Goal: Task Accomplishment & Management: Complete application form

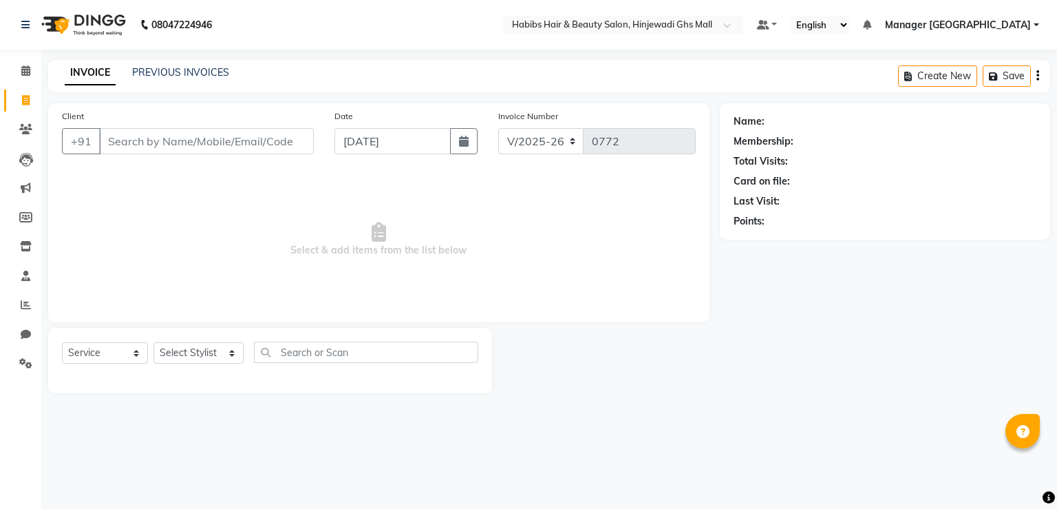
select select "7463"
select select "service"
click at [148, 130] on input "Client" at bounding box center [206, 141] width 215 height 26
click at [149, 139] on input "Client" at bounding box center [206, 141] width 215 height 26
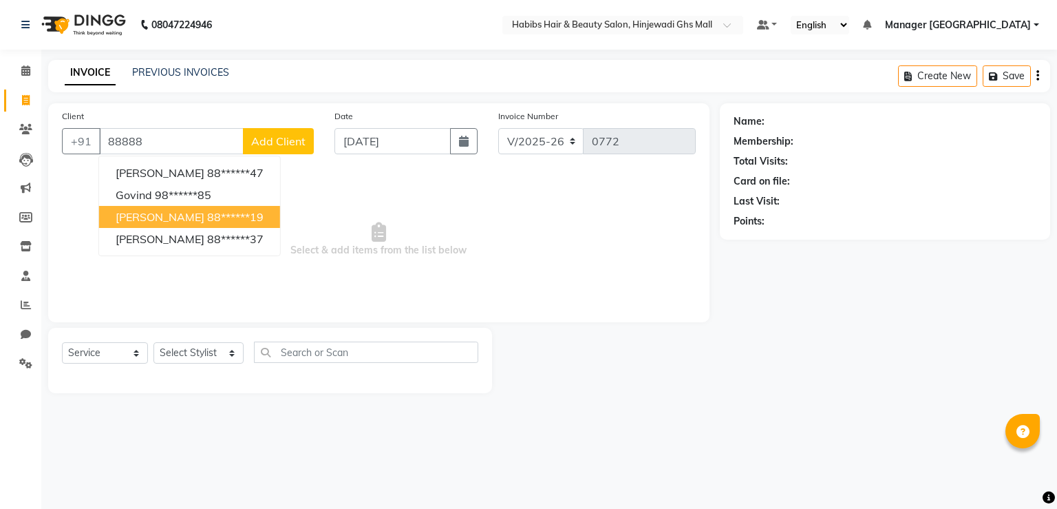
click at [253, 224] on button "[PERSON_NAME] 88******19" at bounding box center [189, 217] width 181 height 22
type input "88******19"
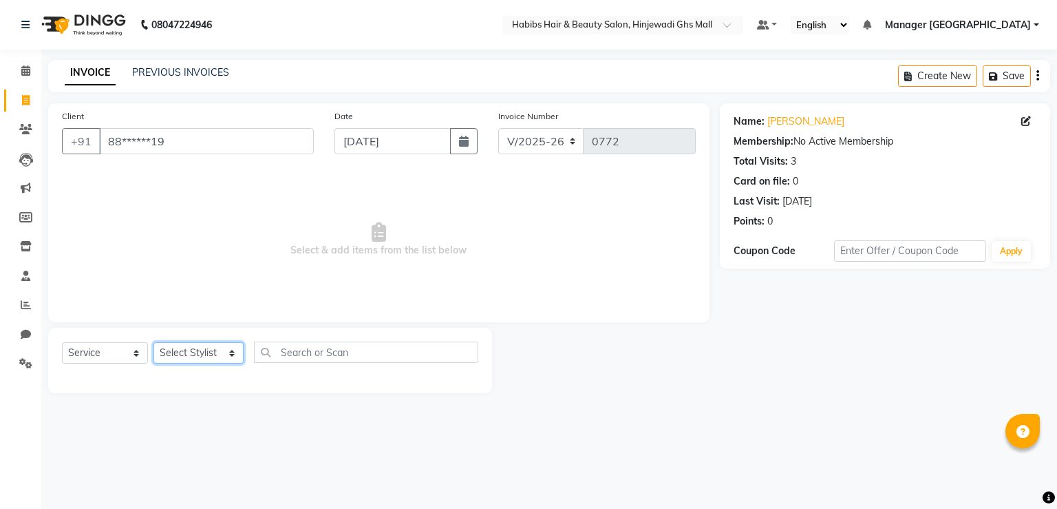
click at [223, 357] on select "Select Stylist [PERSON_NAME] Manager GHS MALL [PERSON_NAME] POOJA [PERSON_NAME]" at bounding box center [199, 352] width 90 height 21
select select "65787"
click at [154, 343] on select "Select Stylist [PERSON_NAME] Manager GHS MALL [PERSON_NAME] POOJA [PERSON_NAME]" at bounding box center [199, 352] width 90 height 21
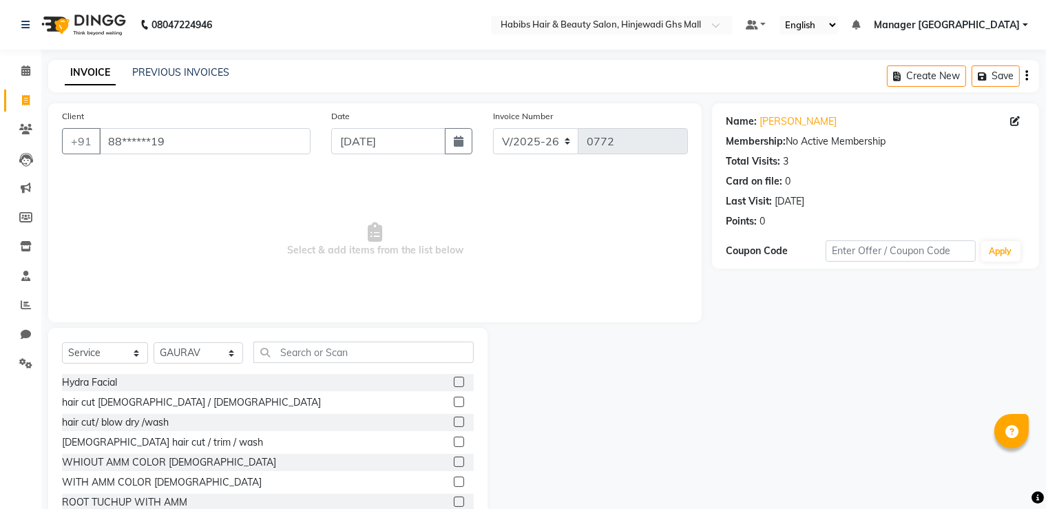
click at [454, 402] on label at bounding box center [459, 402] width 10 height 10
click at [454, 402] on input "checkbox" at bounding box center [458, 402] width 9 height 9
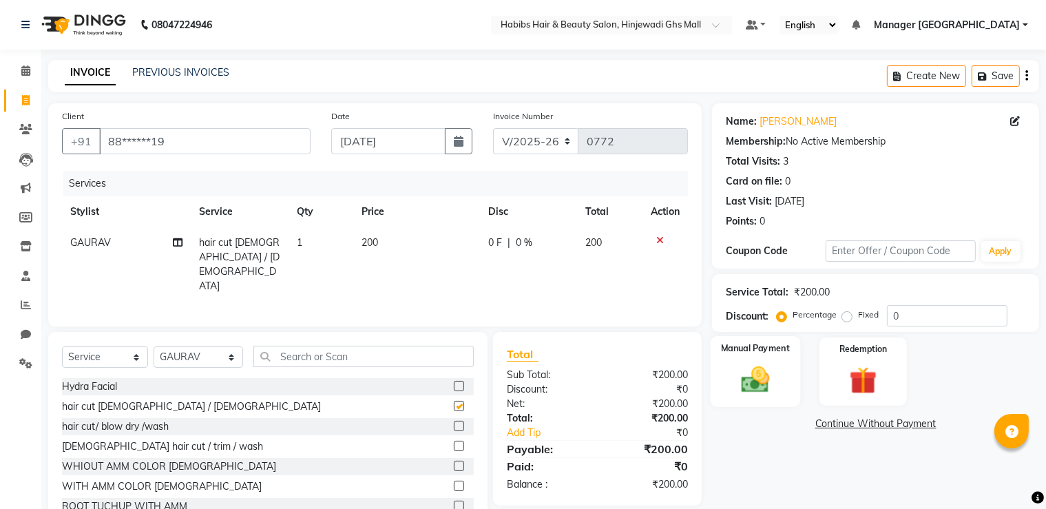
checkbox input "false"
click at [735, 361] on div "Manual Payment" at bounding box center [755, 371] width 90 height 71
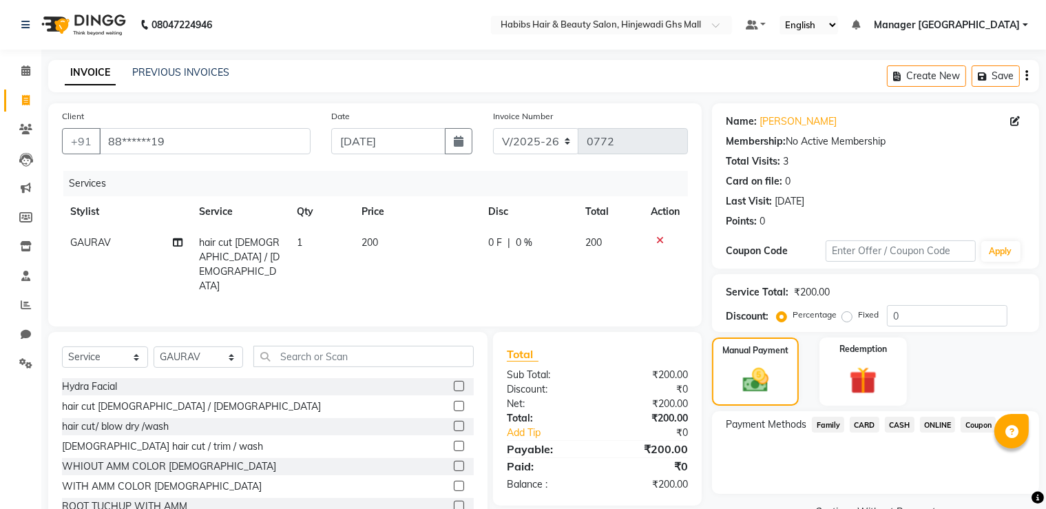
click at [936, 423] on span "ONLINE" at bounding box center [938, 424] width 36 height 16
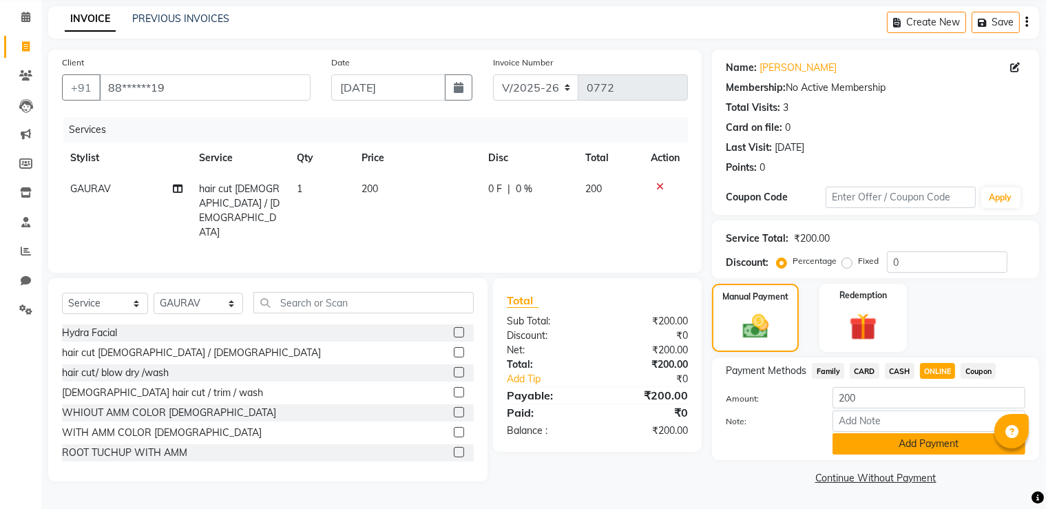
drag, startPoint x: 905, startPoint y: 433, endPoint x: 896, endPoint y: 443, distance: 13.2
click at [904, 433] on button "Add Payment" at bounding box center [928, 443] width 193 height 21
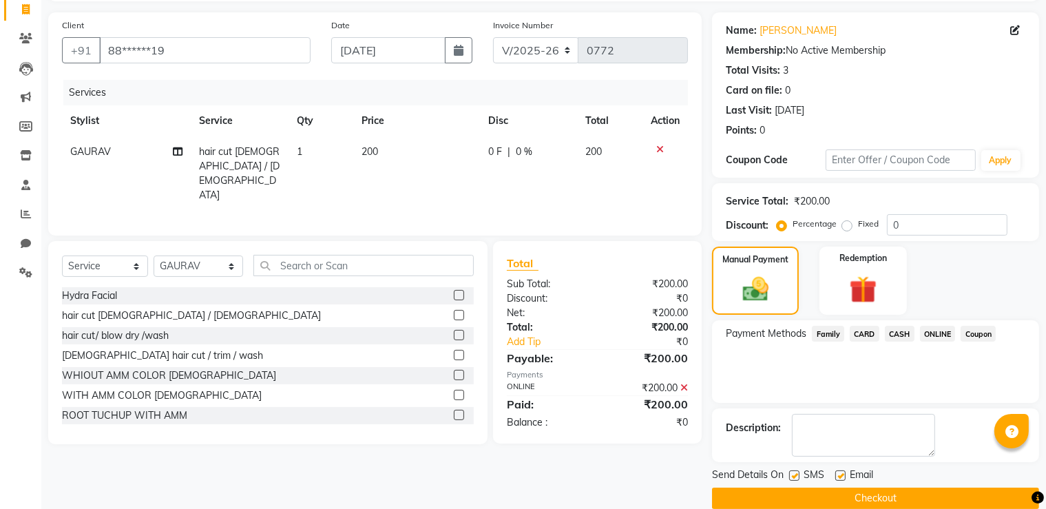
scroll to position [111, 0]
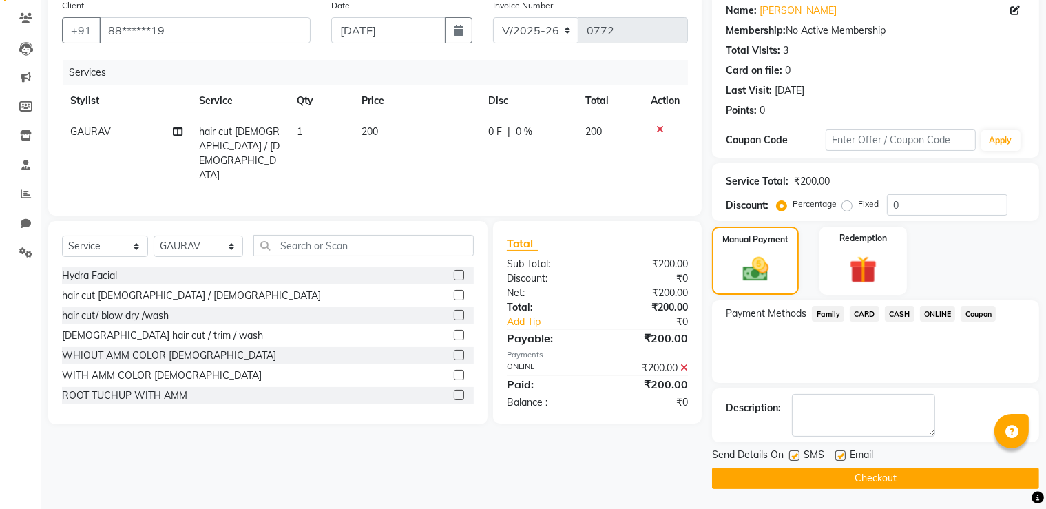
click at [890, 470] on button "Checkout" at bounding box center [875, 477] width 327 height 21
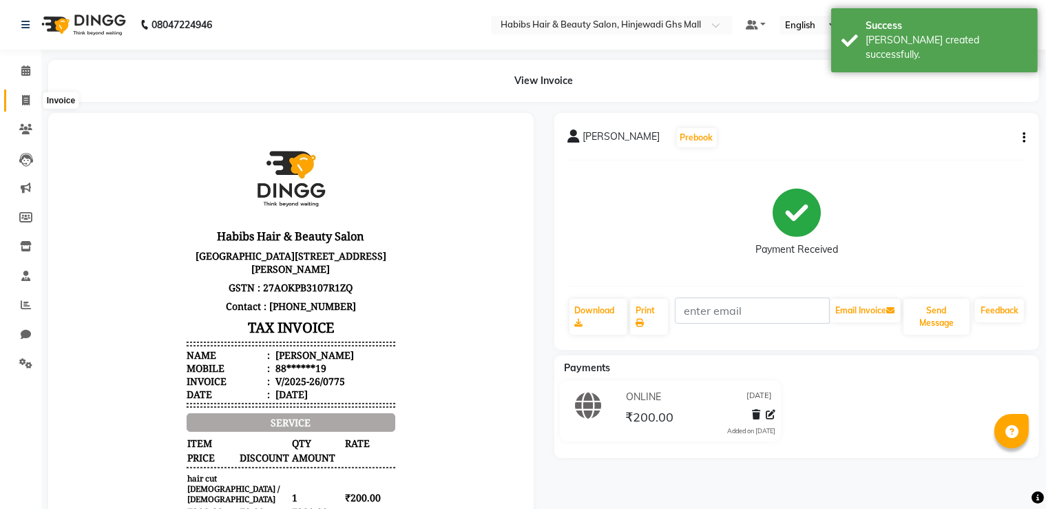
click at [19, 102] on span at bounding box center [26, 101] width 24 height 16
select select "service"
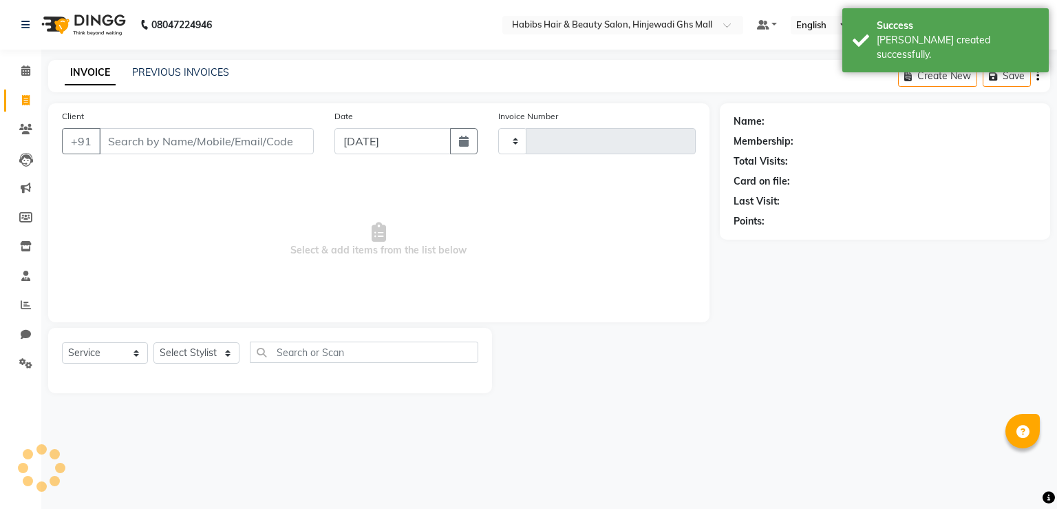
type input "0776"
select select "7463"
click at [172, 143] on input "Client" at bounding box center [206, 141] width 215 height 26
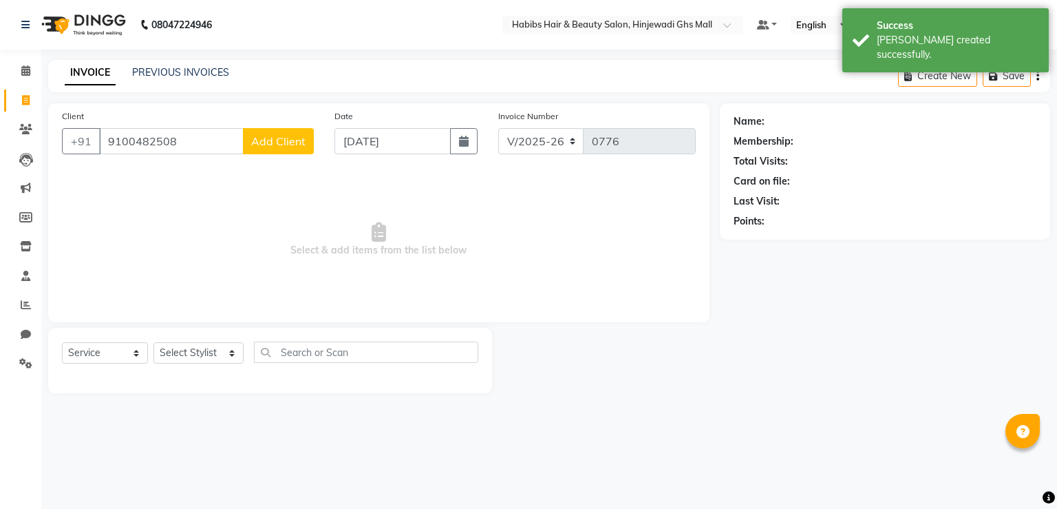
type input "9100482508"
click at [307, 135] on button "Add Client" at bounding box center [278, 141] width 71 height 26
select select "22"
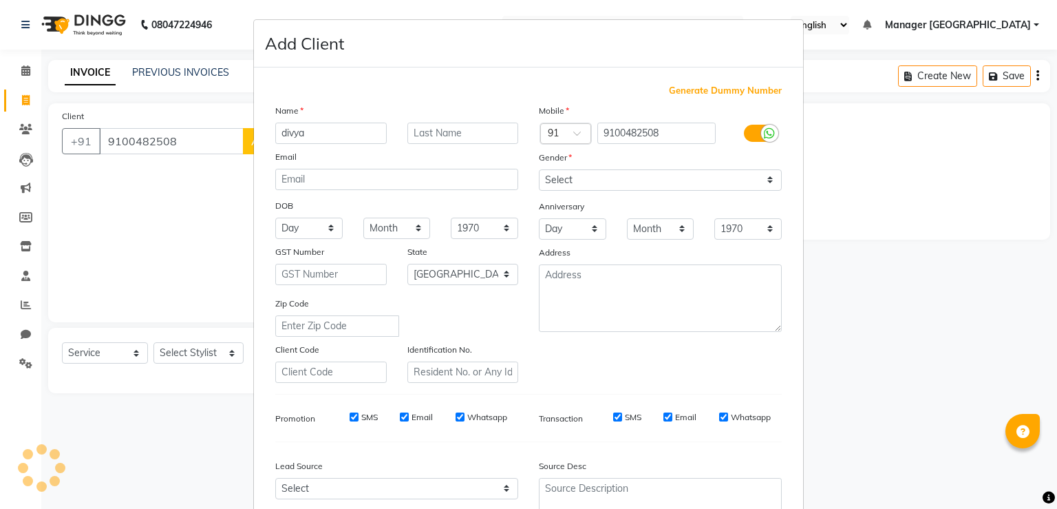
type input "divya"
click at [645, 182] on select "Select [DEMOGRAPHIC_DATA] [DEMOGRAPHIC_DATA] Other Prefer Not To Say" at bounding box center [660, 179] width 243 height 21
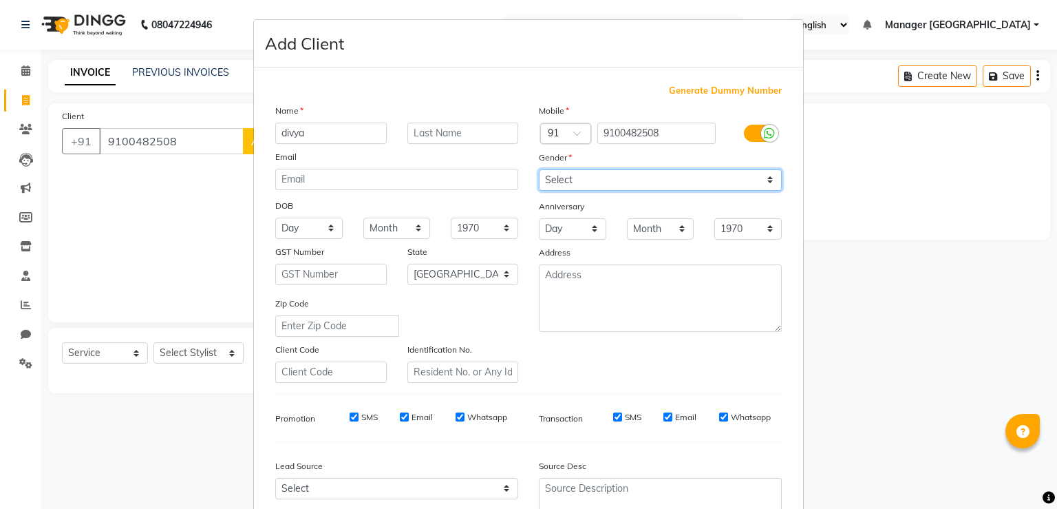
select select "[DEMOGRAPHIC_DATA]"
click at [539, 170] on select "Select [DEMOGRAPHIC_DATA] [DEMOGRAPHIC_DATA] Other Prefer Not To Say" at bounding box center [660, 179] width 243 height 21
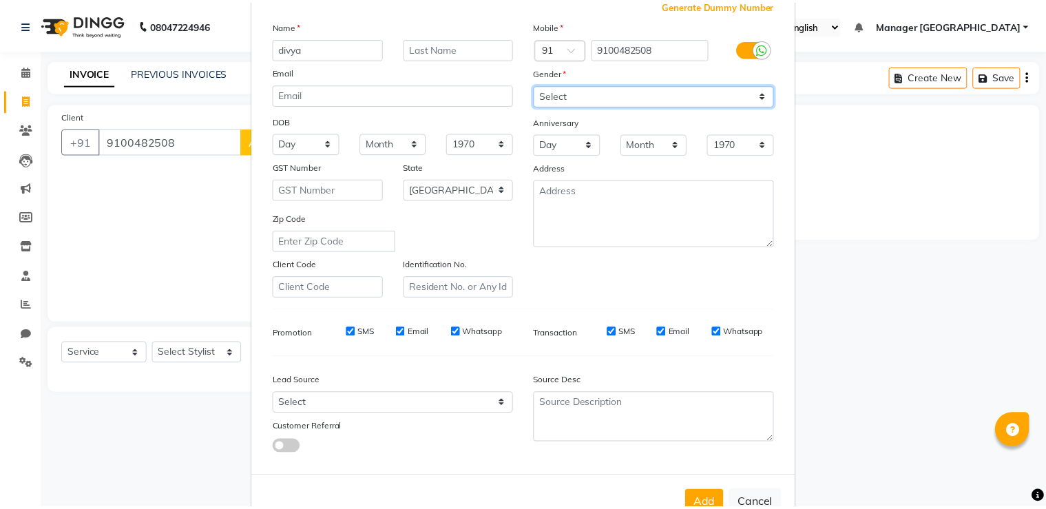
scroll to position [133, 0]
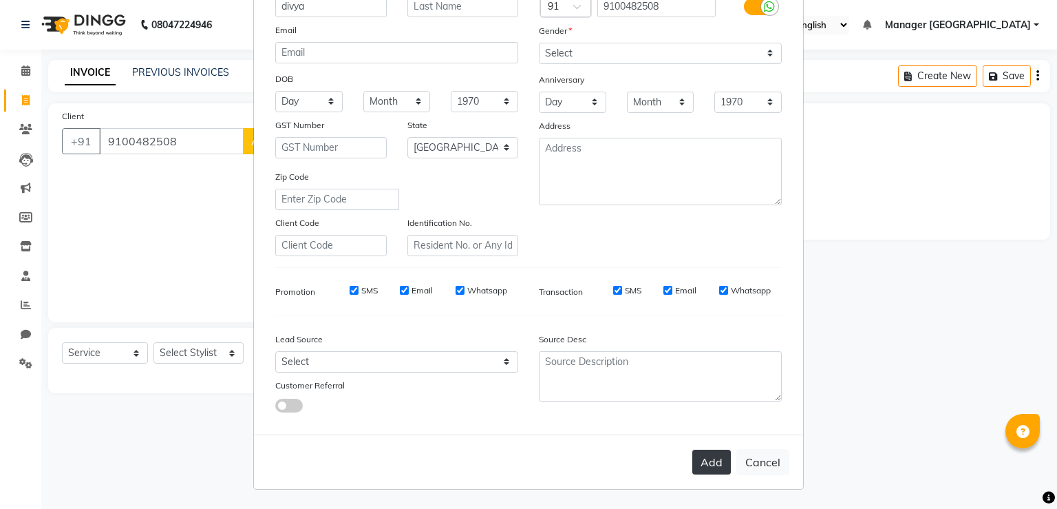
click at [719, 453] on button "Add" at bounding box center [712, 462] width 39 height 25
type input "91******08"
select select
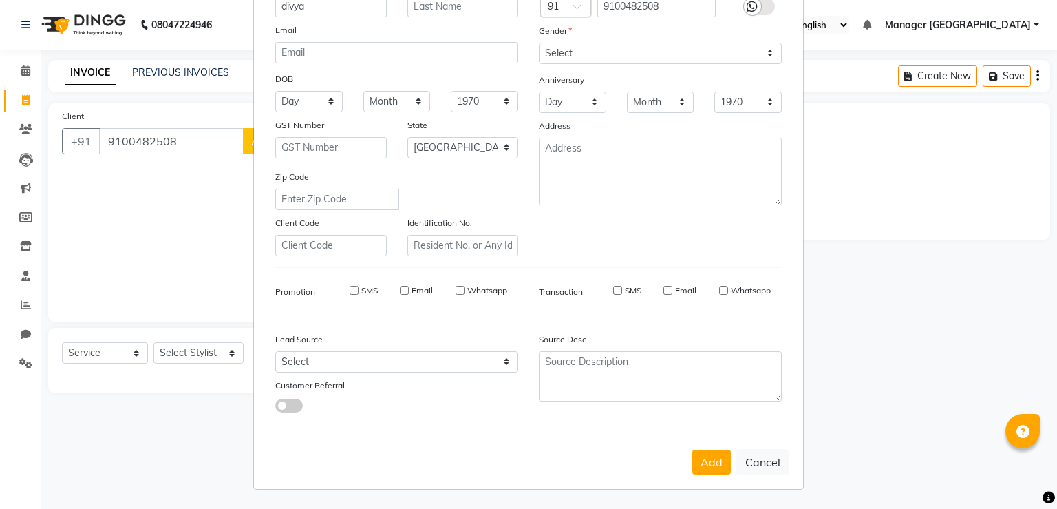
select select "null"
select select
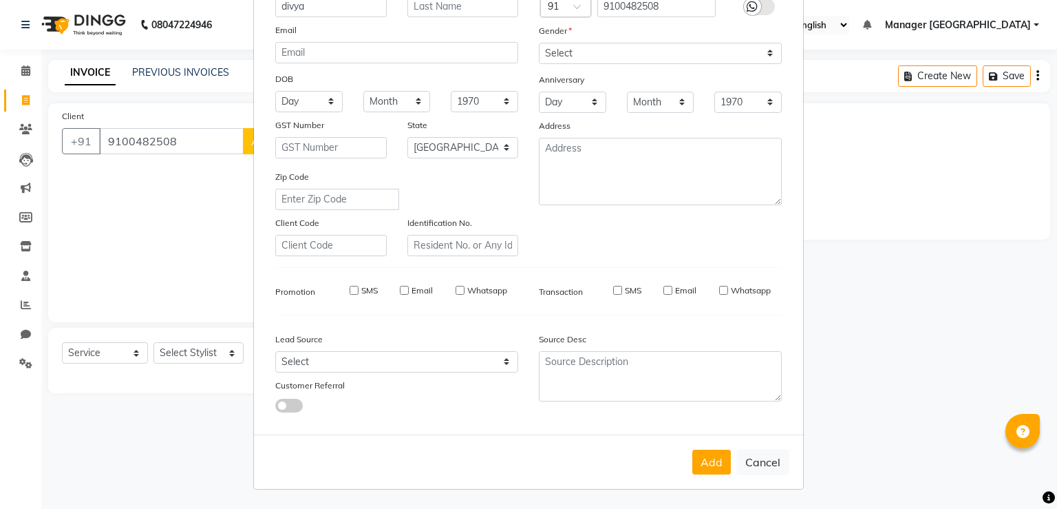
checkbox input "false"
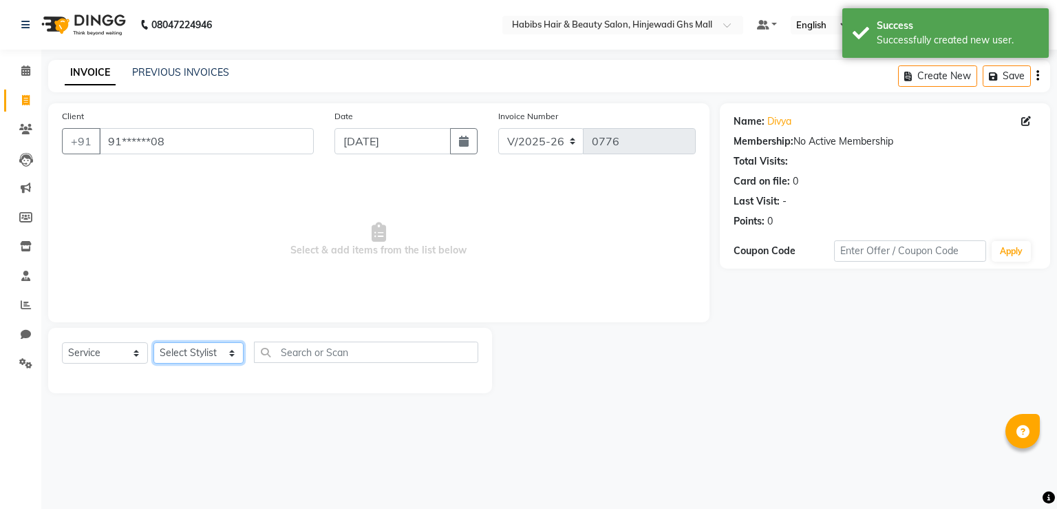
click at [220, 351] on select "Select Stylist [PERSON_NAME] Manager GHS MALL [PERSON_NAME] POOJA [PERSON_NAME]" at bounding box center [199, 352] width 90 height 21
select select "70585"
click at [154, 343] on select "Select Stylist [PERSON_NAME] Manager GHS MALL [PERSON_NAME] POOJA [PERSON_NAME]" at bounding box center [199, 352] width 90 height 21
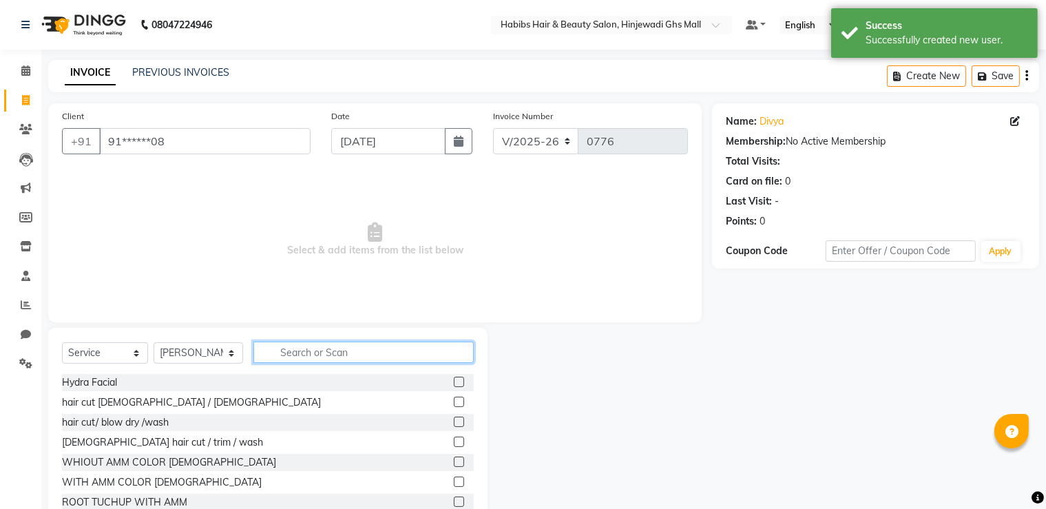
click at [334, 354] on input "text" at bounding box center [363, 351] width 220 height 21
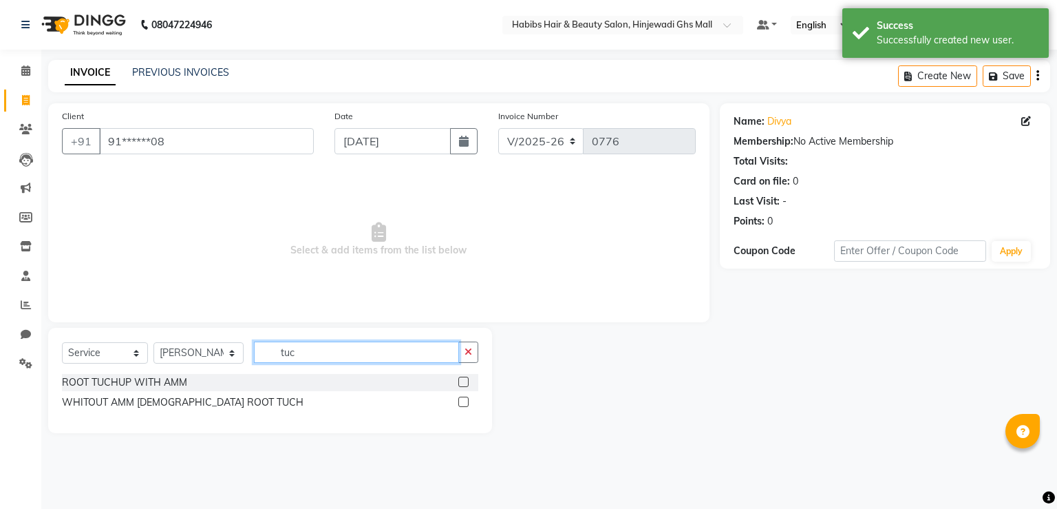
type input "tuc"
click at [464, 385] on label at bounding box center [463, 382] width 10 height 10
click at [464, 385] on input "checkbox" at bounding box center [462, 382] width 9 height 9
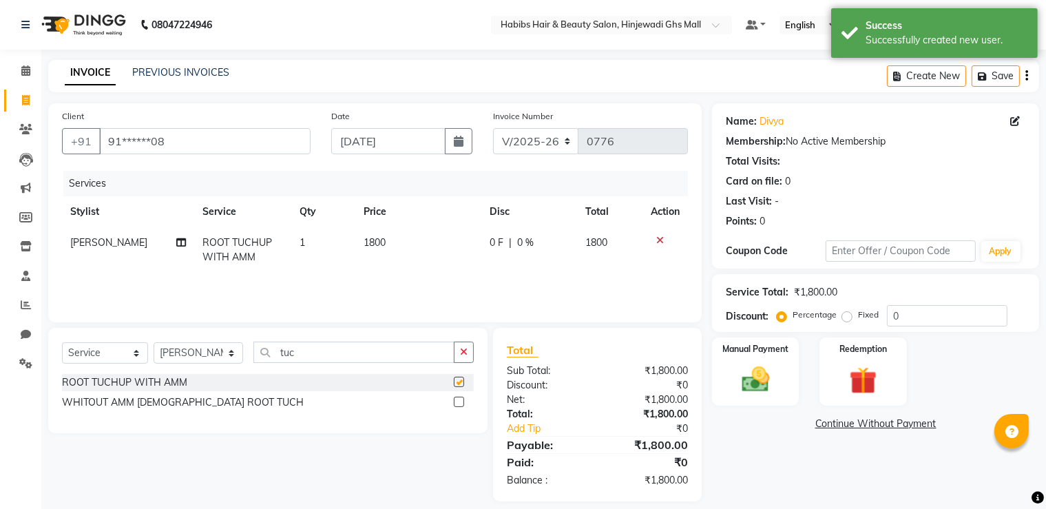
checkbox input "false"
click at [421, 242] on td "1800" at bounding box center [418, 249] width 126 height 45
select select "70585"
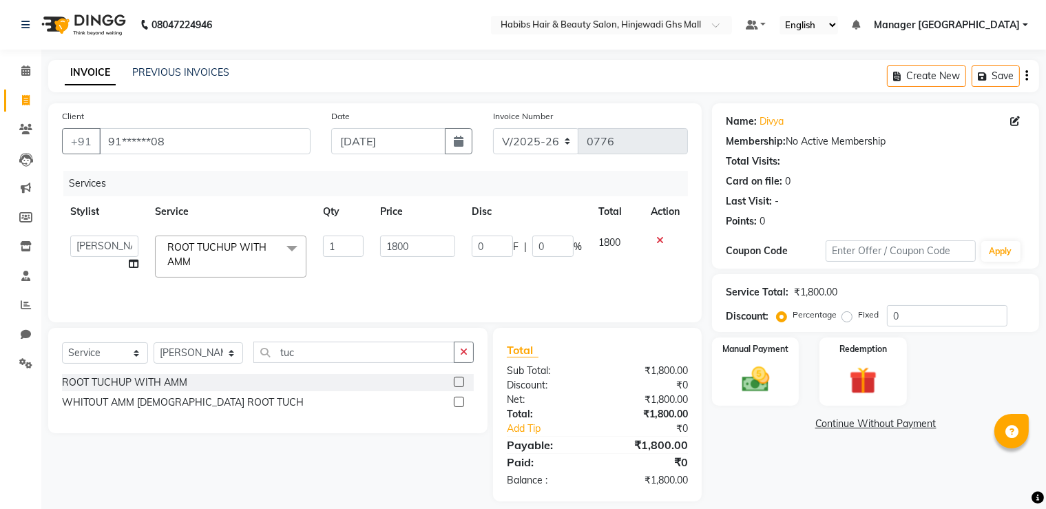
click at [422, 242] on input "1800" at bounding box center [418, 245] width 76 height 21
type input "1770"
drag, startPoint x: 303, startPoint y: 380, endPoint x: 335, endPoint y: 367, distance: 34.3
click at [306, 382] on div "ROOT TUCHUP WITH AMM" at bounding box center [268, 382] width 412 height 17
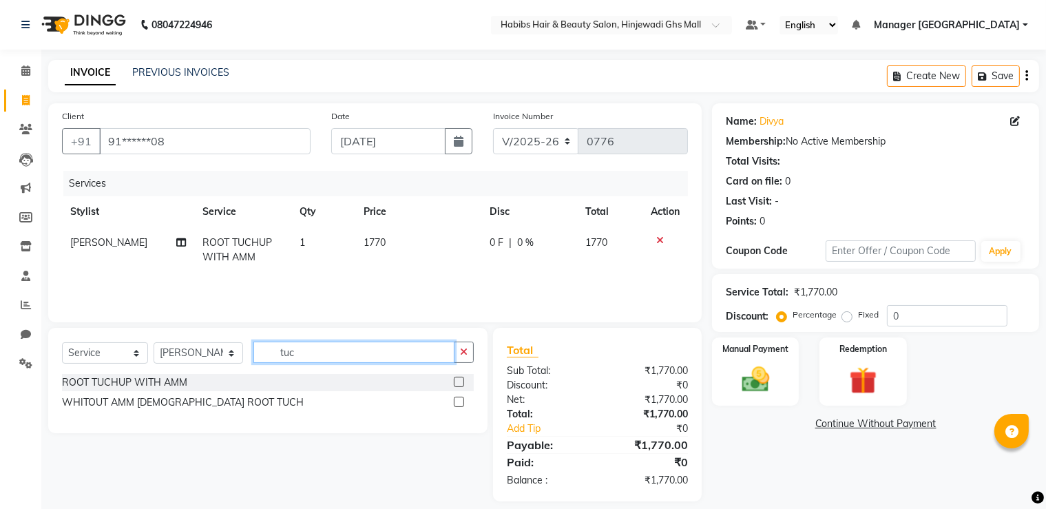
click at [335, 347] on input "tuc" at bounding box center [353, 351] width 201 height 21
drag, startPoint x: 220, startPoint y: 355, endPoint x: 222, endPoint y: 363, distance: 8.5
click at [220, 355] on select "Select Stylist [PERSON_NAME] Manager GHS MALL [PERSON_NAME] POOJA [PERSON_NAME]" at bounding box center [198, 352] width 89 height 21
select select "84847"
click at [154, 343] on select "Select Stylist [PERSON_NAME] Manager GHS MALL [PERSON_NAME] POOJA [PERSON_NAME]" at bounding box center [198, 352] width 89 height 21
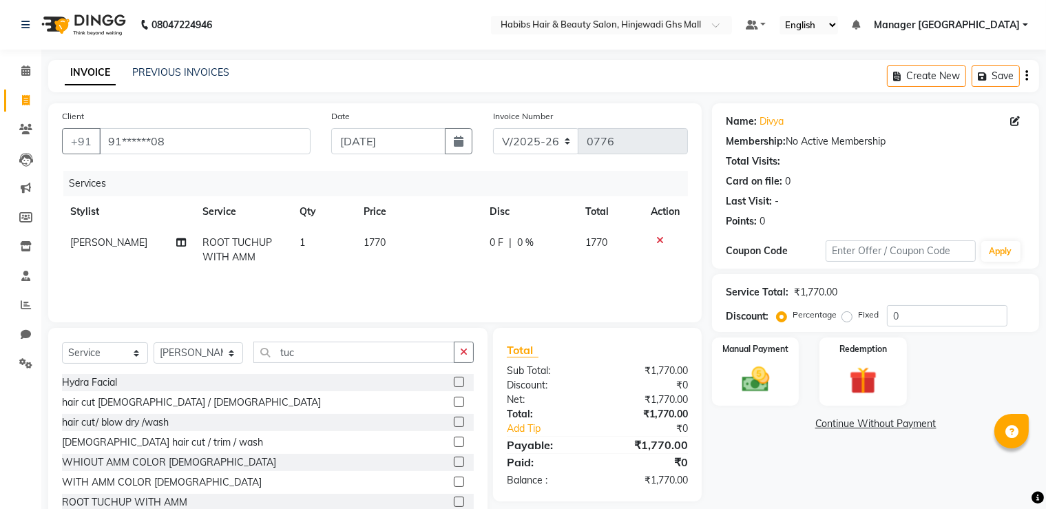
click at [372, 339] on div "Select Service Product Membership Package Voucher Prepaid Gift Card Select Styl…" at bounding box center [267, 429] width 439 height 203
click at [390, 357] on input "tuc" at bounding box center [353, 351] width 201 height 21
drag, startPoint x: 390, startPoint y: 357, endPoint x: 402, endPoint y: 379, distance: 25.3
click at [388, 357] on input "tuc" at bounding box center [353, 351] width 201 height 21
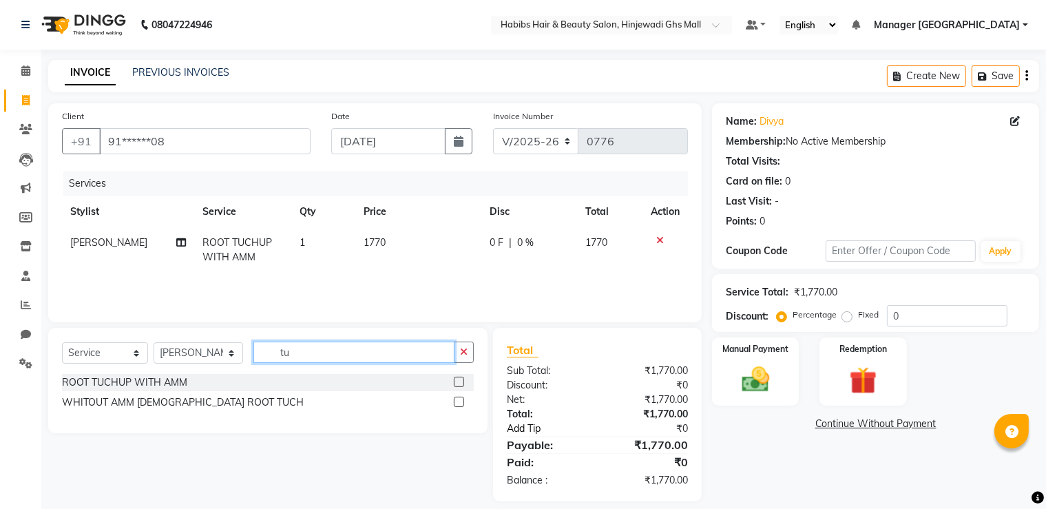
type input "t"
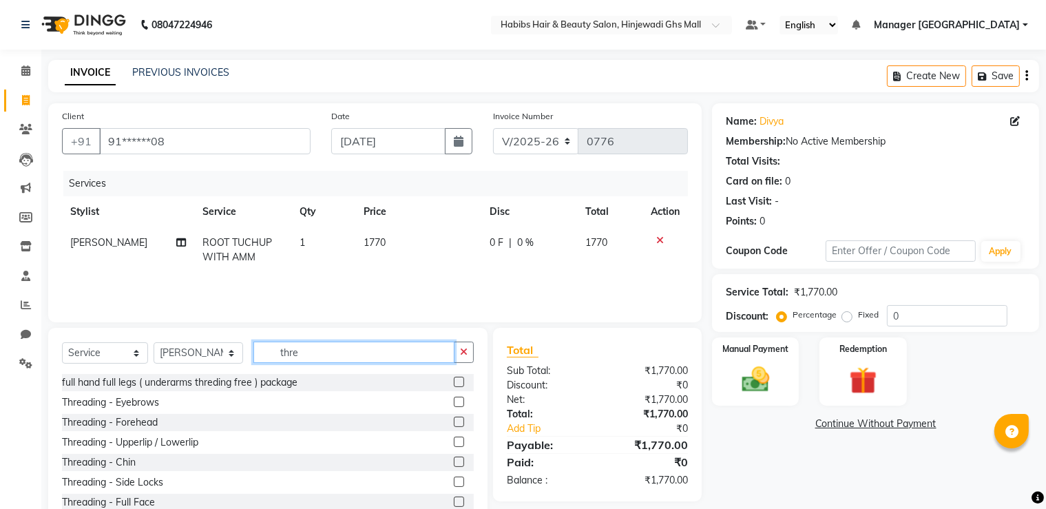
type input "thre"
click at [454, 401] on label at bounding box center [459, 402] width 10 height 10
click at [454, 401] on input "checkbox" at bounding box center [458, 402] width 9 height 9
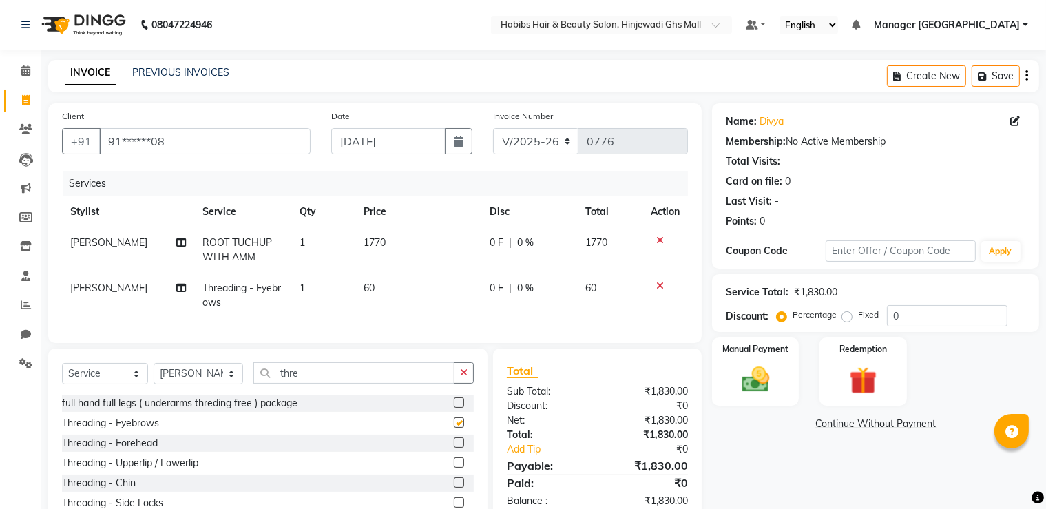
checkbox input "false"
click at [782, 376] on div "Manual Payment" at bounding box center [755, 371] width 90 height 71
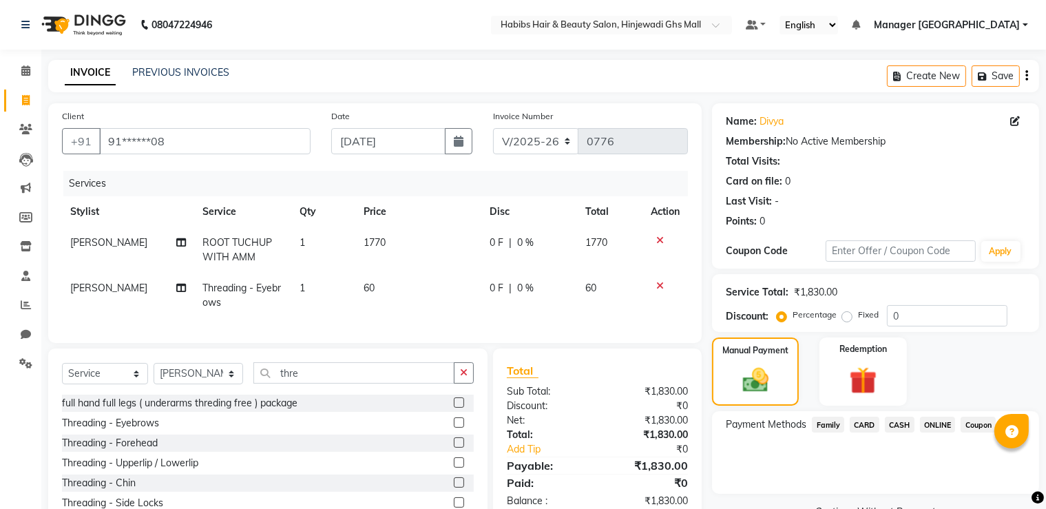
click at [931, 424] on span "ONLINE" at bounding box center [938, 424] width 36 height 16
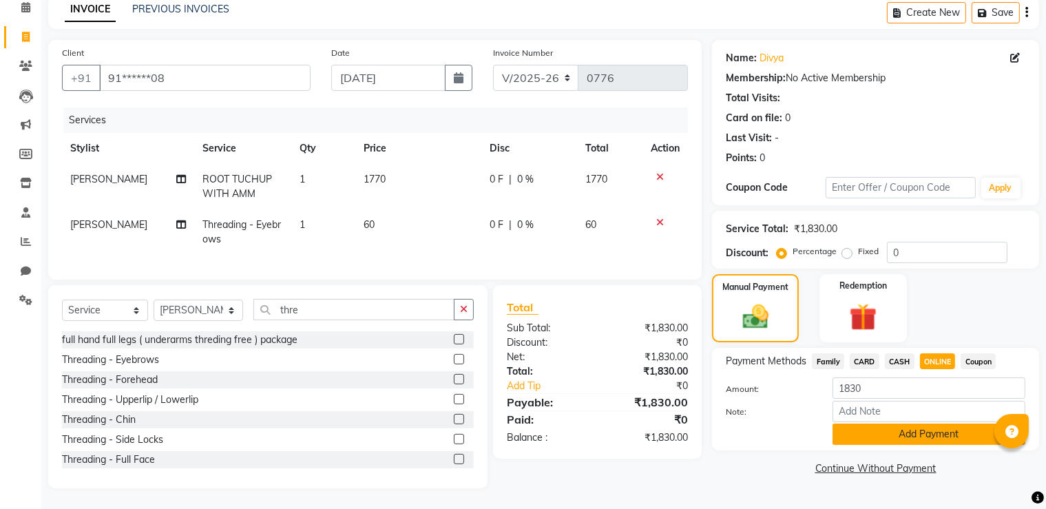
click at [916, 427] on button "Add Payment" at bounding box center [928, 433] width 193 height 21
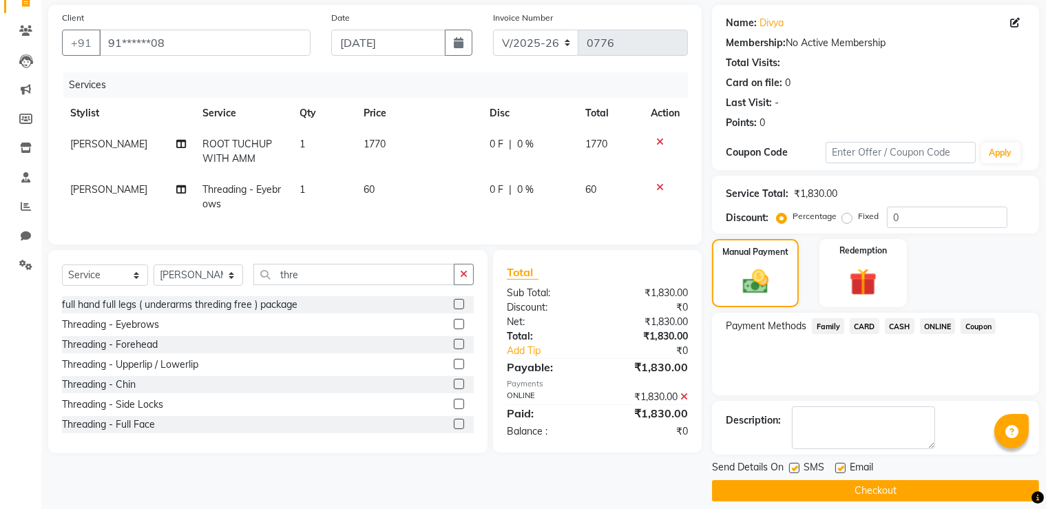
scroll to position [111, 0]
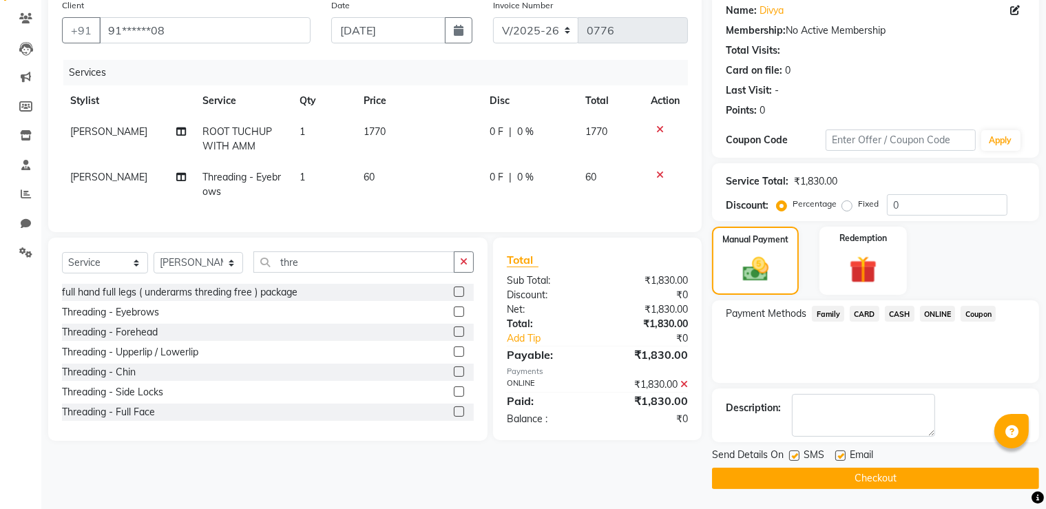
click at [903, 474] on button "Checkout" at bounding box center [875, 477] width 327 height 21
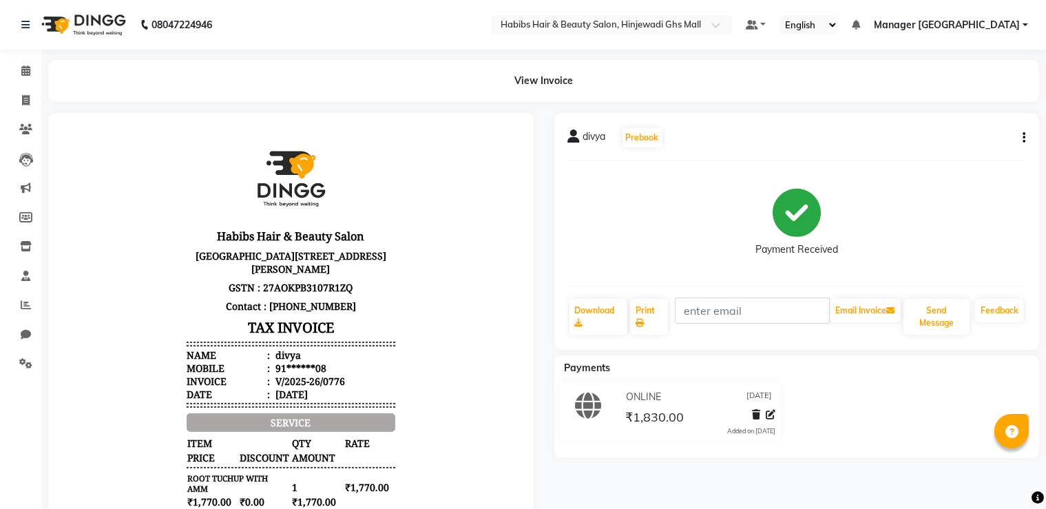
click at [666, 229] on div "Payment Received" at bounding box center [797, 222] width 458 height 103
